Goal: Obtain resource: Obtain resource

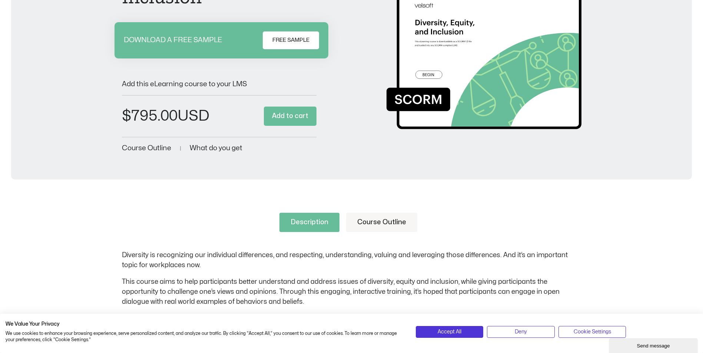
scroll to position [91, 0]
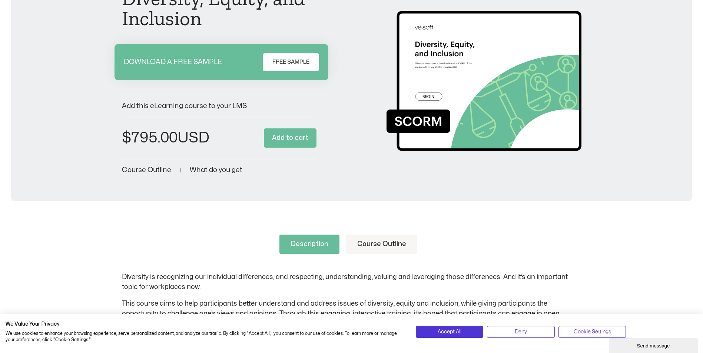
click at [306, 59] on span "FREE SAMPLE" at bounding box center [290, 62] width 37 height 9
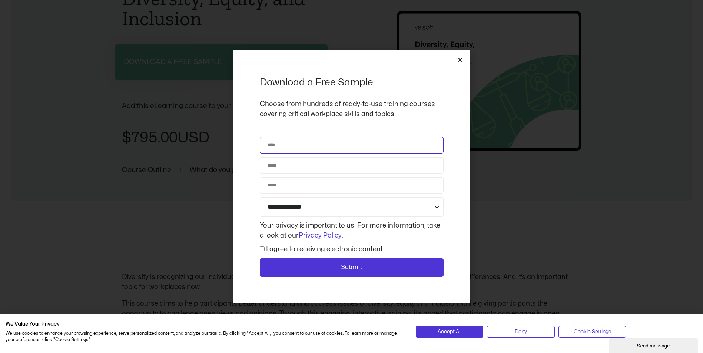
click at [346, 140] on input "Name" at bounding box center [352, 145] width 184 height 16
type input "**********"
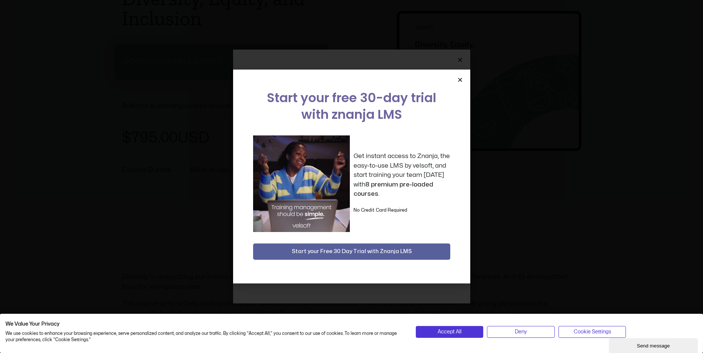
click at [459, 80] on icon "Close" at bounding box center [460, 80] width 6 height 6
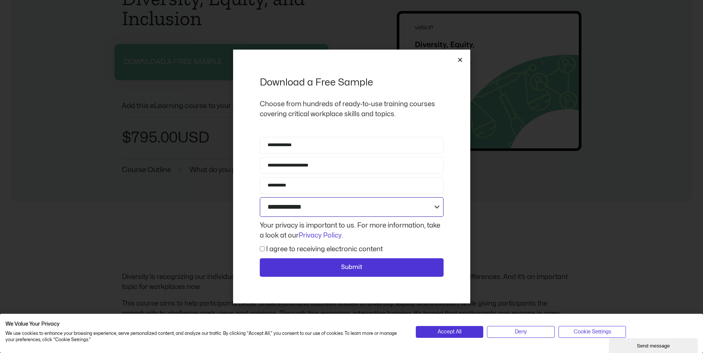
click at [344, 203] on select "**********" at bounding box center [352, 207] width 184 height 20
select select "**********"
click at [260, 197] on select "**********" at bounding box center [352, 207] width 184 height 20
click at [264, 246] on span "I agree to receiving electronic content" at bounding box center [321, 249] width 123 height 10
click at [258, 247] on div "Consent I agree to receiving electronic content" at bounding box center [351, 249] width 187 height 10
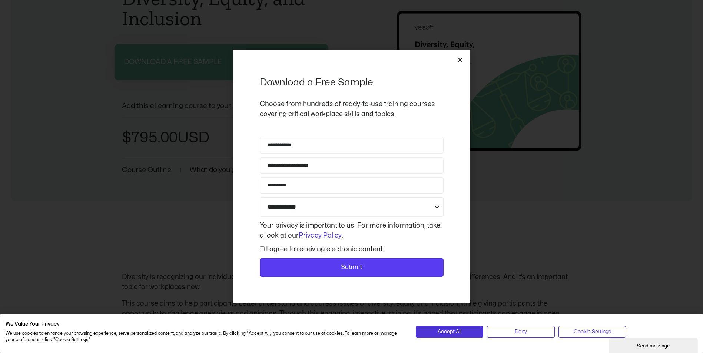
click at [315, 263] on span "Submit" at bounding box center [351, 268] width 164 height 10
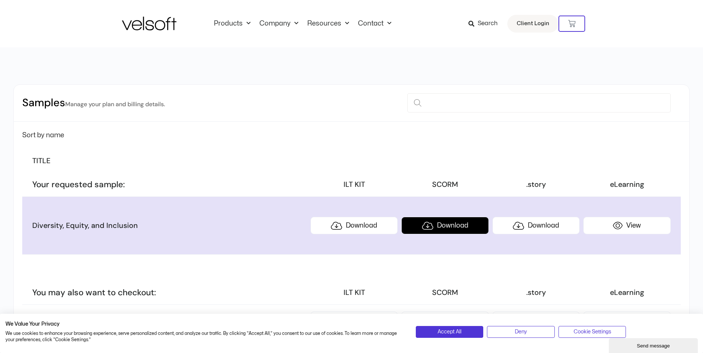
click at [441, 226] on link "Download" at bounding box center [444, 225] width 87 height 17
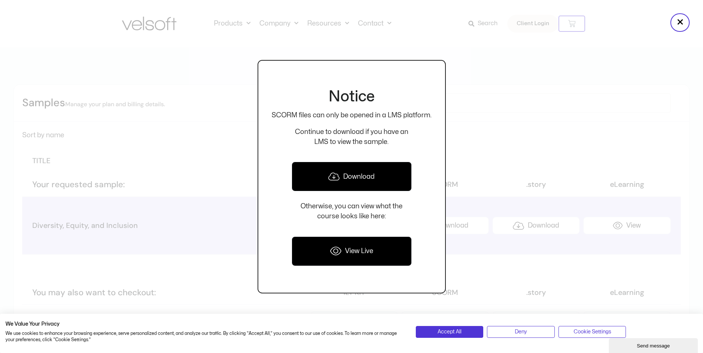
click at [371, 179] on link "Download" at bounding box center [352, 177] width 120 height 30
click at [482, 70] on div at bounding box center [351, 176] width 703 height 353
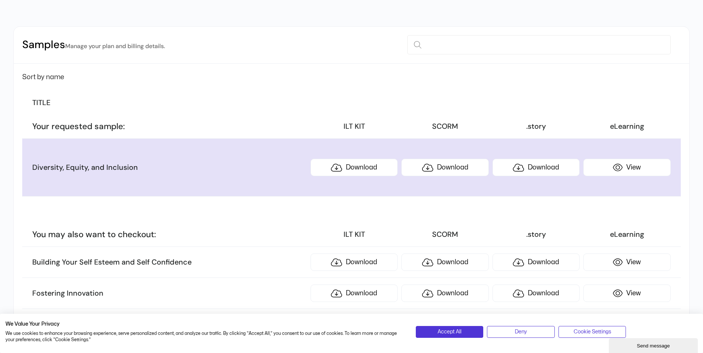
scroll to position [74, 0]
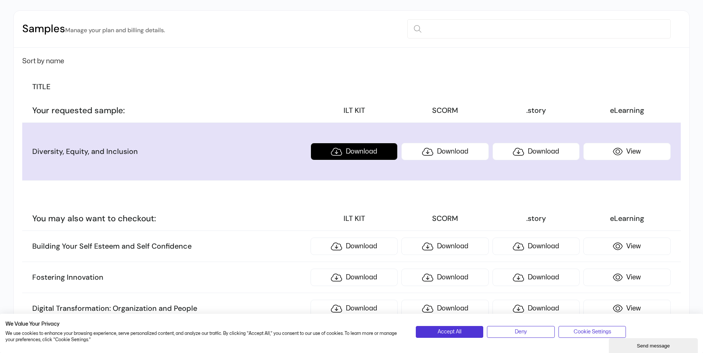
click at [364, 152] on link "Download" at bounding box center [353, 151] width 87 height 17
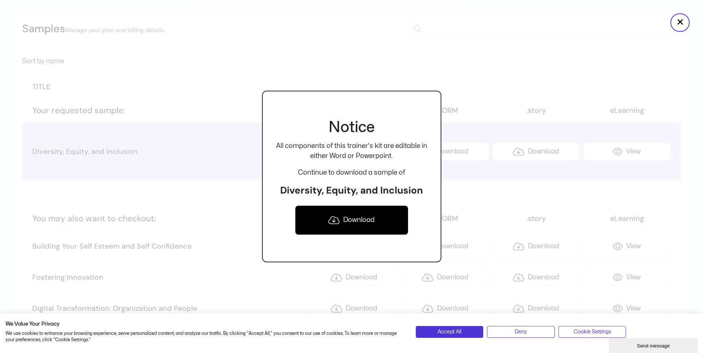
click at [367, 213] on link "Download" at bounding box center [351, 221] width 113 height 30
click at [468, 73] on div at bounding box center [351, 176] width 703 height 353
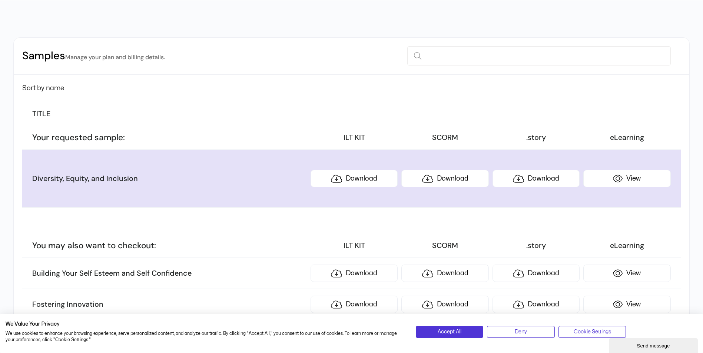
scroll to position [0, 0]
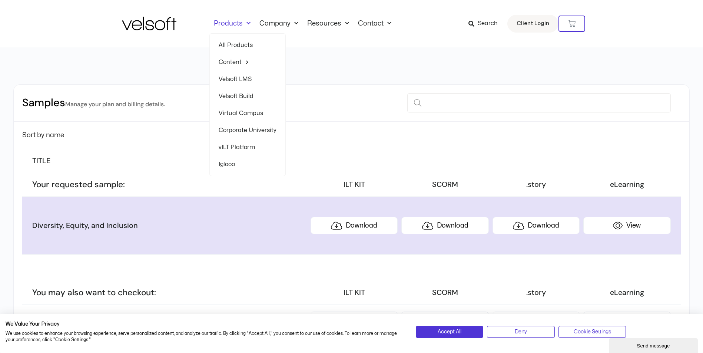
click at [237, 79] on link "Velsoft LMS" at bounding box center [248, 79] width 58 height 17
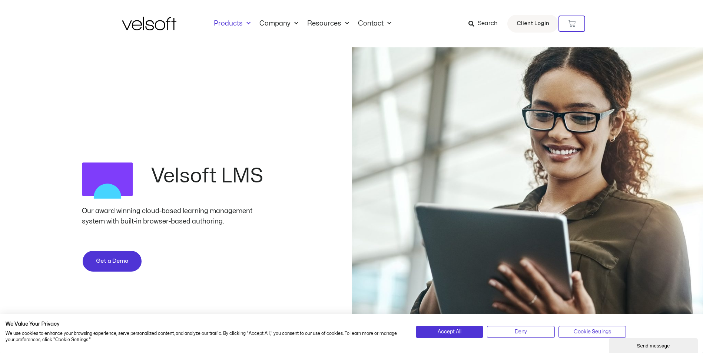
click at [227, 21] on link "Products" at bounding box center [232, 24] width 46 height 8
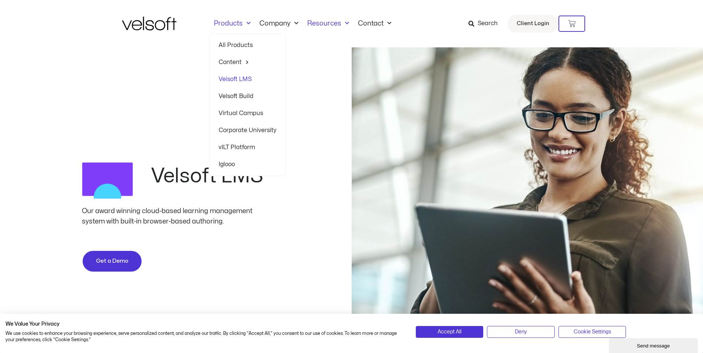
click at [317, 24] on link "Resources" at bounding box center [328, 24] width 51 height 8
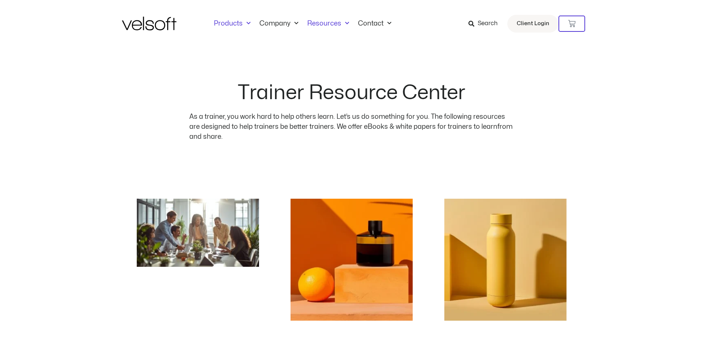
click at [244, 24] on span "Menu" at bounding box center [247, 23] width 8 height 12
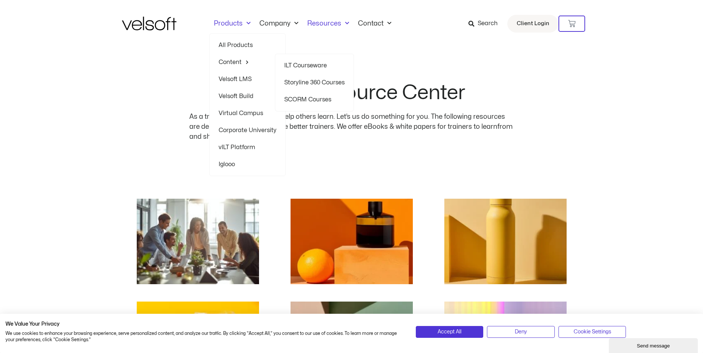
click at [247, 62] on span "Menu" at bounding box center [244, 61] width 7 height 11
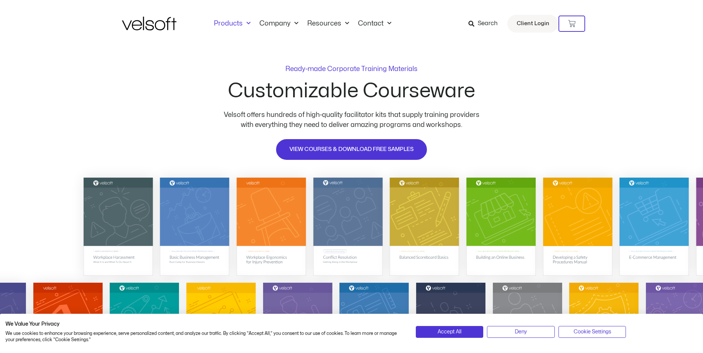
click at [229, 24] on link "Products" at bounding box center [232, 24] width 46 height 8
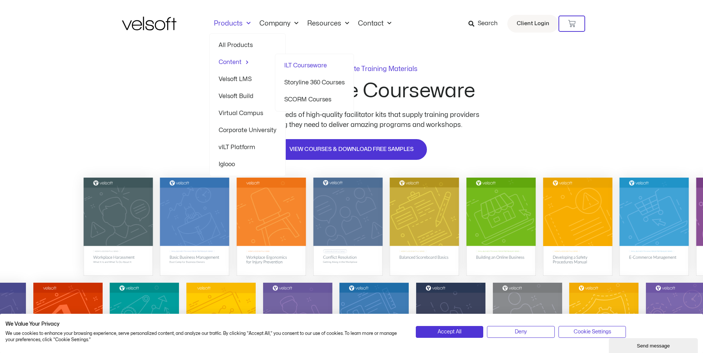
click at [313, 98] on link "SCORM Courses" at bounding box center [314, 99] width 60 height 17
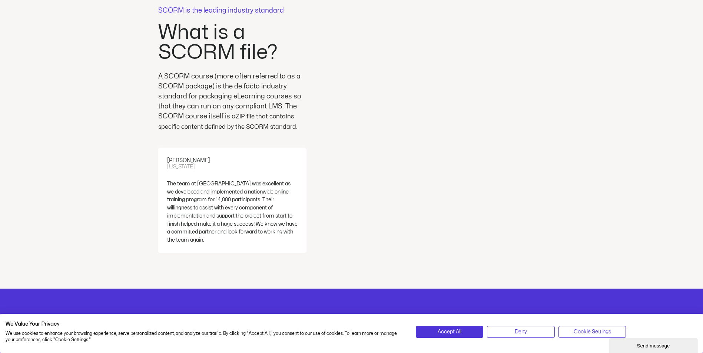
scroll to position [1852, 0]
